Goal: Transaction & Acquisition: Purchase product/service

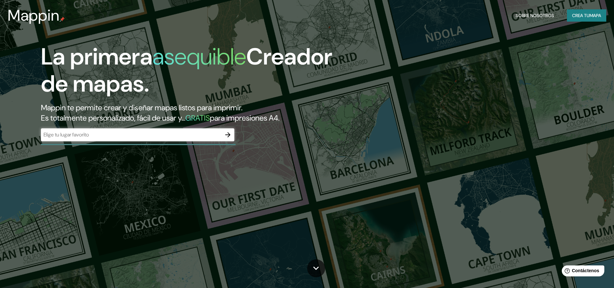
click at [85, 134] on input "text" at bounding box center [131, 134] width 181 height 7
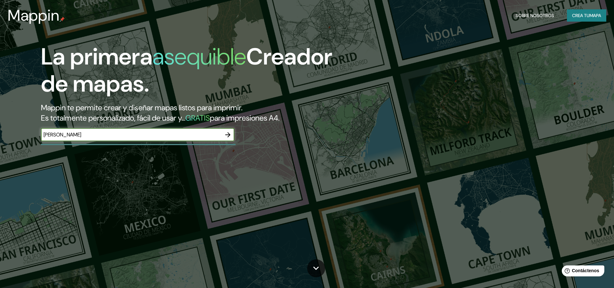
type input "[PERSON_NAME]"
click at [227, 134] on icon "button" at bounding box center [228, 135] width 8 height 8
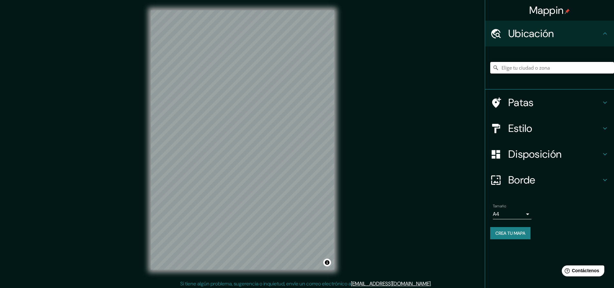
click at [529, 66] on input "Elige tu ciudad o zona" at bounding box center [553, 68] width 124 height 12
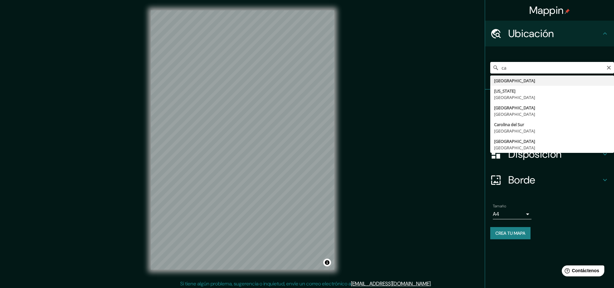
type input "c"
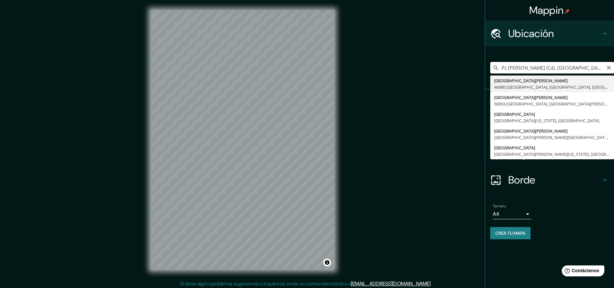
click at [524, 70] on input "Pz De Porto Cari (Cd), 07660 Santanyí, Islas Baleares, España" at bounding box center [553, 68] width 124 height 12
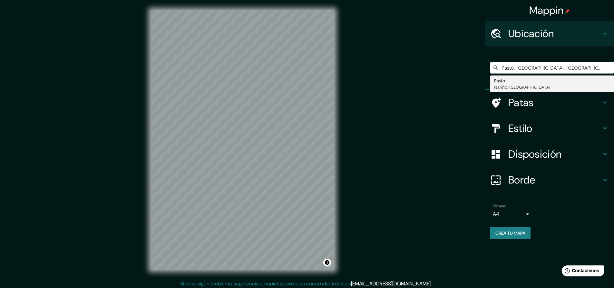
click at [522, 153] on font "Disposición" at bounding box center [535, 154] width 53 height 14
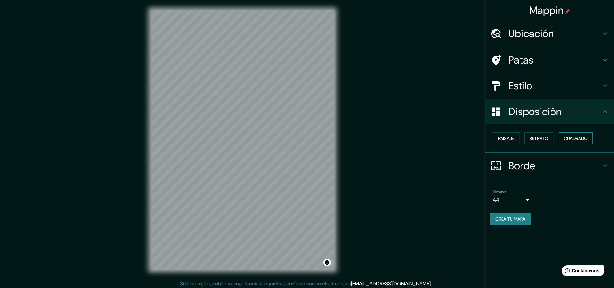
click at [575, 139] on font "Cuadrado" at bounding box center [576, 138] width 24 height 6
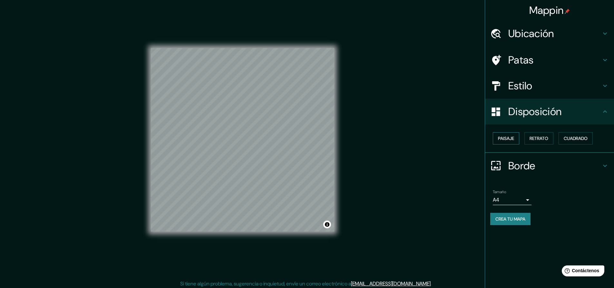
click at [506, 139] on font "Paisaje" at bounding box center [506, 138] width 16 height 6
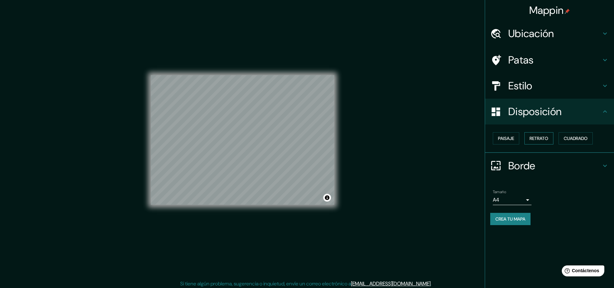
click at [549, 140] on font "Retrato" at bounding box center [539, 138] width 19 height 6
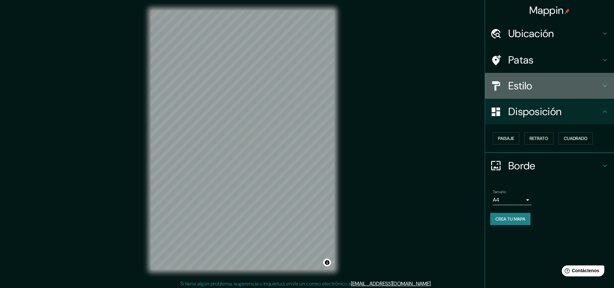
click at [532, 86] on font "Estilo" at bounding box center [521, 86] width 24 height 14
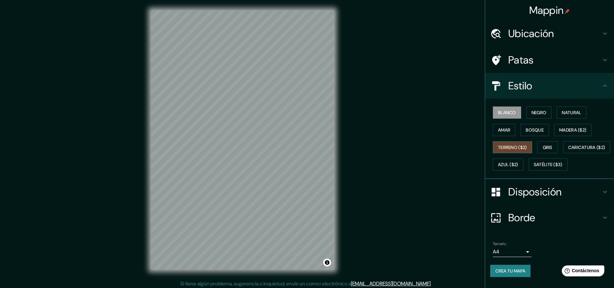
click at [513, 146] on font "Terreno ($2)" at bounding box center [512, 147] width 29 height 6
click at [569, 150] on font "Caricatura ($2)" at bounding box center [587, 147] width 37 height 6
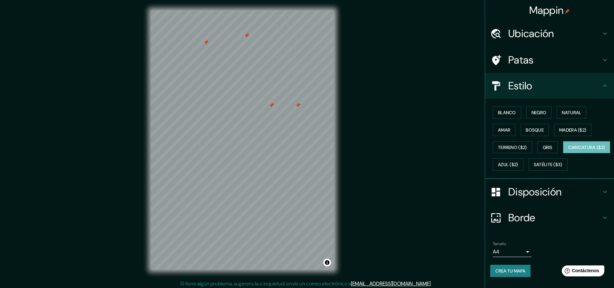
scroll to position [2, 0]
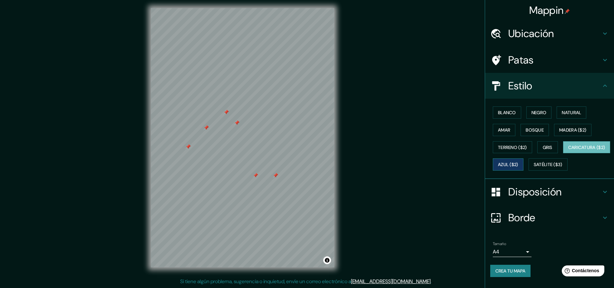
click at [519, 164] on font "Azul ($2)" at bounding box center [508, 165] width 20 height 6
click at [577, 129] on font "Madera ($2)" at bounding box center [573, 130] width 27 height 6
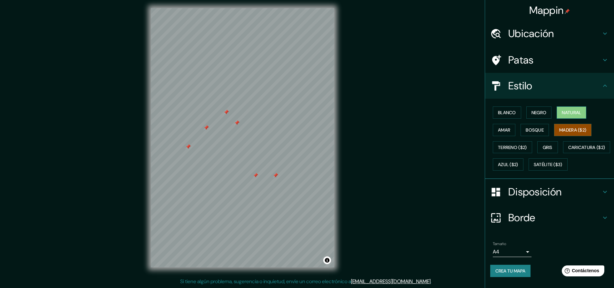
click at [568, 110] on font "Natural" at bounding box center [571, 113] width 19 height 6
click at [542, 128] on button "Bosque" at bounding box center [535, 130] width 28 height 12
click at [485, 124] on div "Blanco Negro Natural Amar Bosque Madera ($2) Terreno ($2) Gris Caricatura ($2) …" at bounding box center [549, 139] width 129 height 80
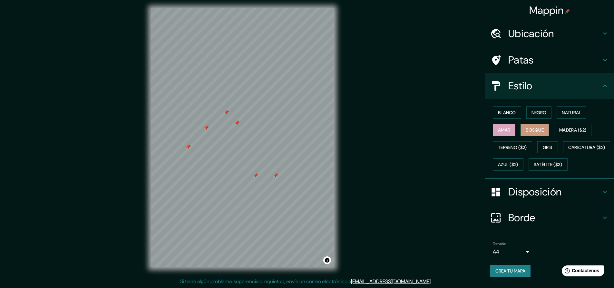
click at [499, 128] on font "Amar" at bounding box center [504, 130] width 12 height 6
click at [502, 146] on font "Terreno ($2)" at bounding box center [512, 147] width 29 height 6
click at [504, 158] on div "Blanco Negro Natural Amar Bosque Madera ($2) Terreno ($2) Gris Caricatura ($2) …" at bounding box center [553, 138] width 124 height 69
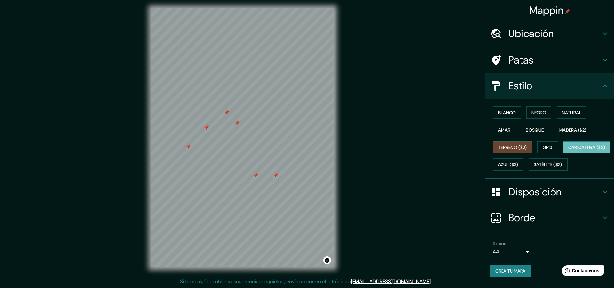
click at [569, 150] on font "Caricatura ($2)" at bounding box center [587, 147] width 37 height 6
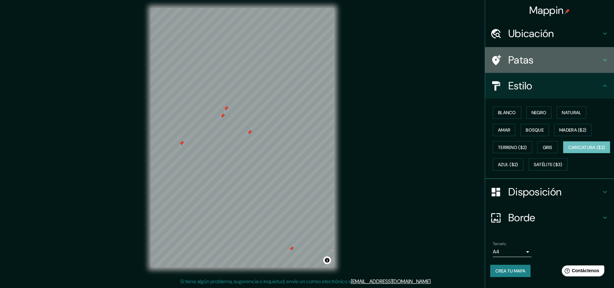
click at [524, 57] on font "Patas" at bounding box center [521, 60] width 25 height 14
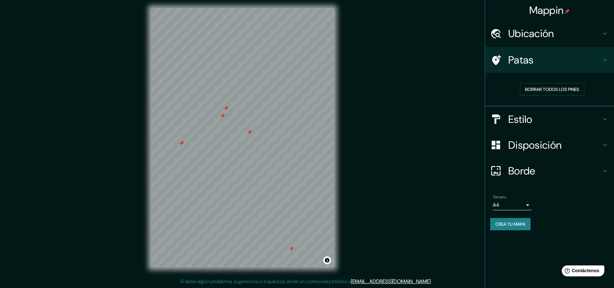
click at [538, 35] on font "Ubicación" at bounding box center [532, 34] width 46 height 14
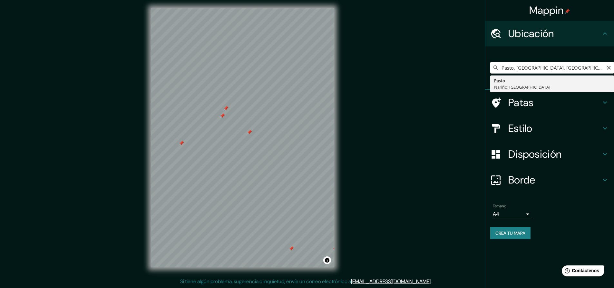
click at [556, 65] on input "Pasto, Nariño, Colombia" at bounding box center [553, 68] width 124 height 12
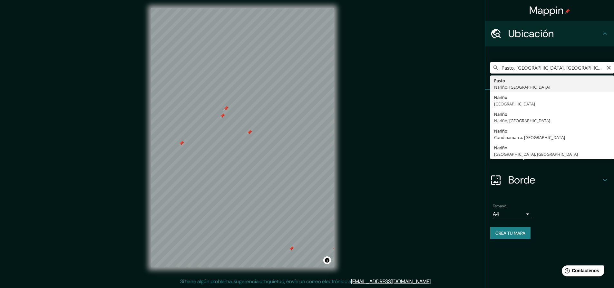
paste input "Cl 19 #25-02, Pasto, Nariño"
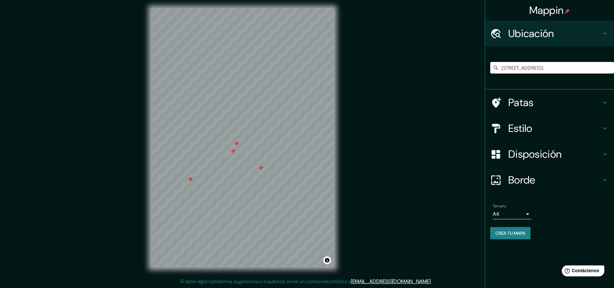
scroll to position [0, 0]
type input "Calle 19 25 47, 520002 Pasto, Nariño, Colombia"
click at [231, 202] on div at bounding box center [231, 200] width 5 height 5
click at [231, 8] on div at bounding box center [243, 8] width 184 height 0
click at [234, 200] on div at bounding box center [233, 198] width 5 height 5
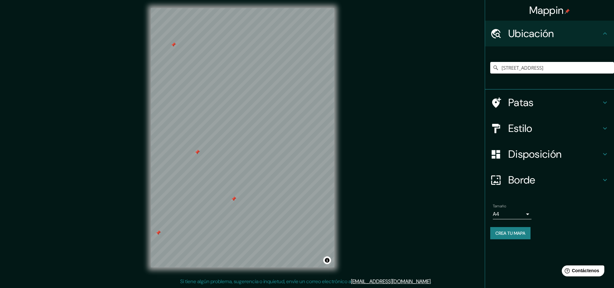
click at [234, 200] on div at bounding box center [233, 198] width 5 height 5
drag, startPoint x: 239, startPoint y: 198, endPoint x: 310, endPoint y: 194, distance: 71.7
click at [310, 194] on div at bounding box center [307, 192] width 5 height 5
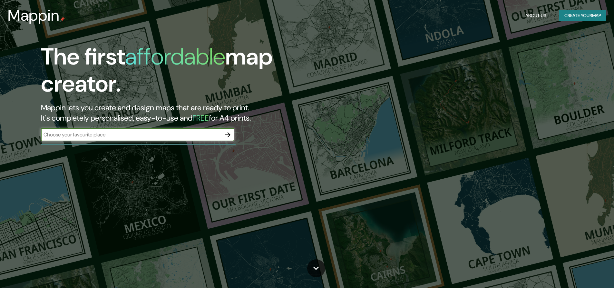
click at [99, 136] on input "text" at bounding box center [131, 134] width 181 height 7
drag, startPoint x: 75, startPoint y: 133, endPoint x: 0, endPoint y: 131, distance: 74.5
click at [0, 131] on div "The first affordable map creator. Mappin lets you create and design maps that a…" at bounding box center [307, 144] width 614 height 288
type input "Cl 19 #25-02, Pasto, Nariño"
click at [230, 137] on icon "button" at bounding box center [228, 135] width 8 height 8
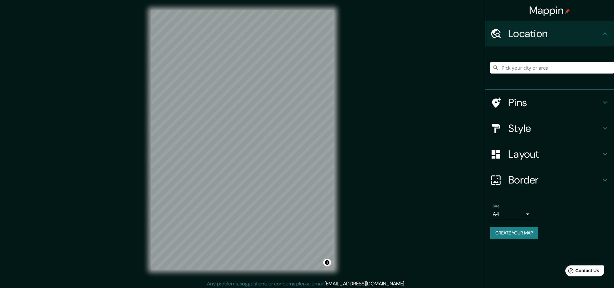
click at [605, 153] on icon at bounding box center [606, 154] width 8 height 8
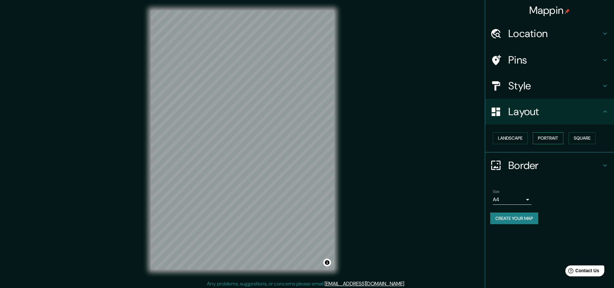
click at [553, 137] on button "Portrait" at bounding box center [548, 138] width 31 height 12
click at [602, 85] on icon at bounding box center [606, 86] width 8 height 8
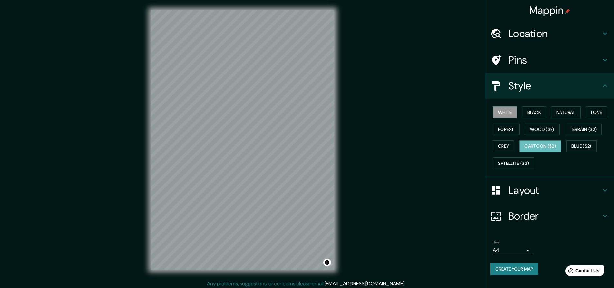
click at [544, 142] on button "Cartoon ($2)" at bounding box center [541, 146] width 42 height 12
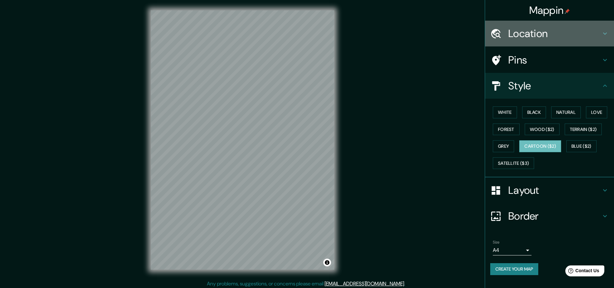
click at [527, 28] on h4 "Location" at bounding box center [555, 33] width 93 height 13
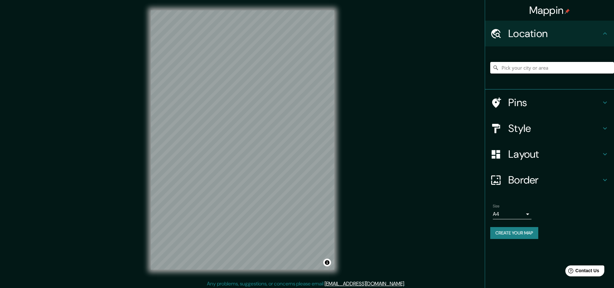
click at [517, 69] on input "Pick your city or area" at bounding box center [553, 68] width 124 height 12
paste input "Cl 19 #25-02, Pasto, Nariño"
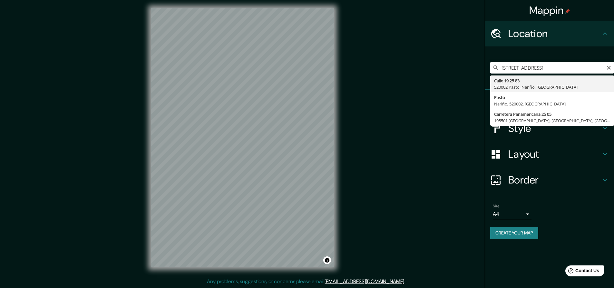
type input "[STREET_ADDRESS]"
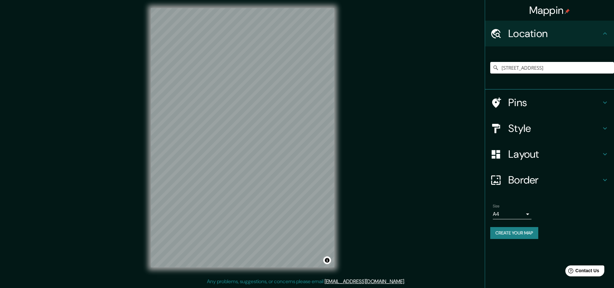
scroll to position [0, 0]
click at [517, 82] on div "[STREET_ADDRESS]" at bounding box center [553, 68] width 124 height 32
